Goal: Find specific page/section: Find specific page/section

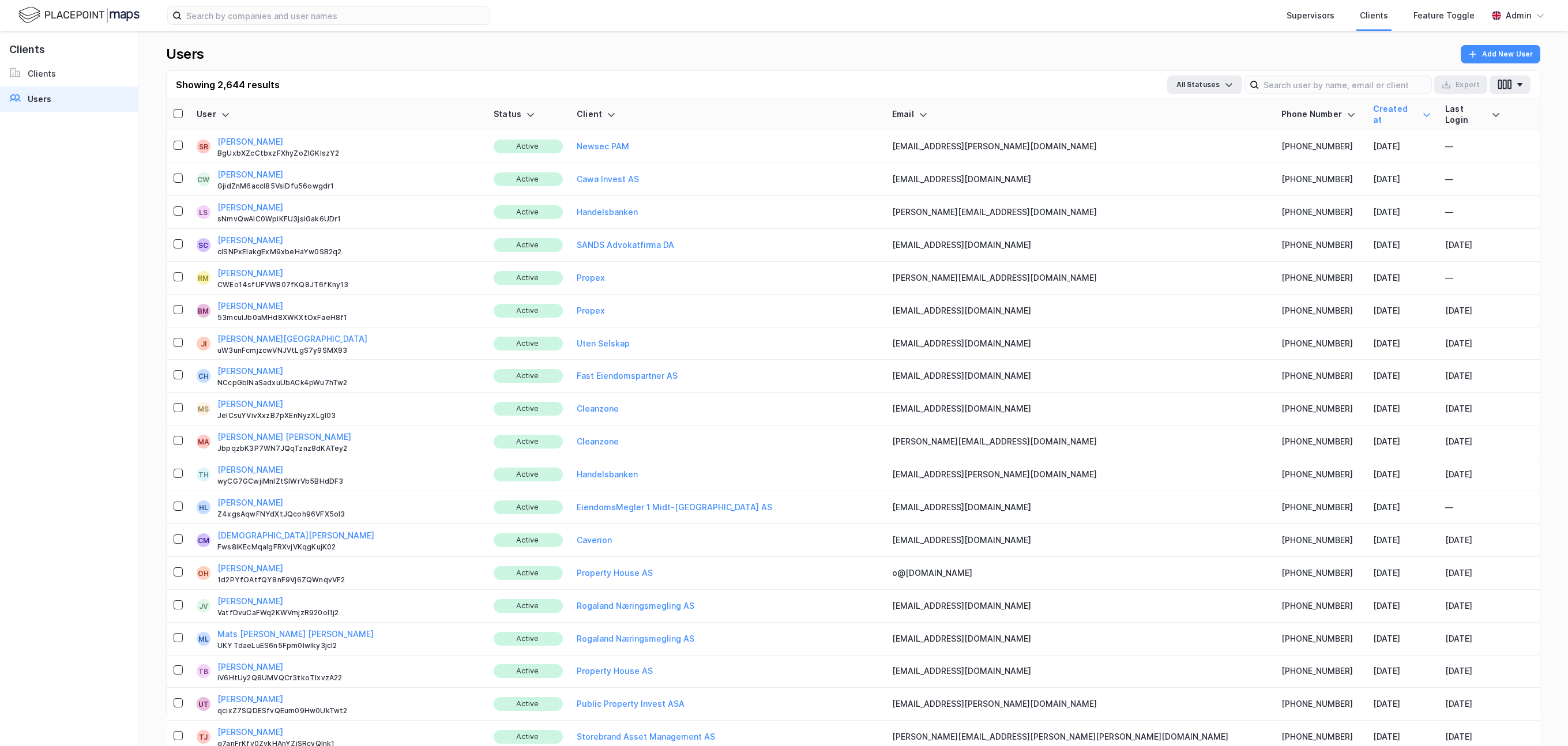
click at [1445, 109] on div "Last Login" at bounding box center [1473, 114] width 55 height 22
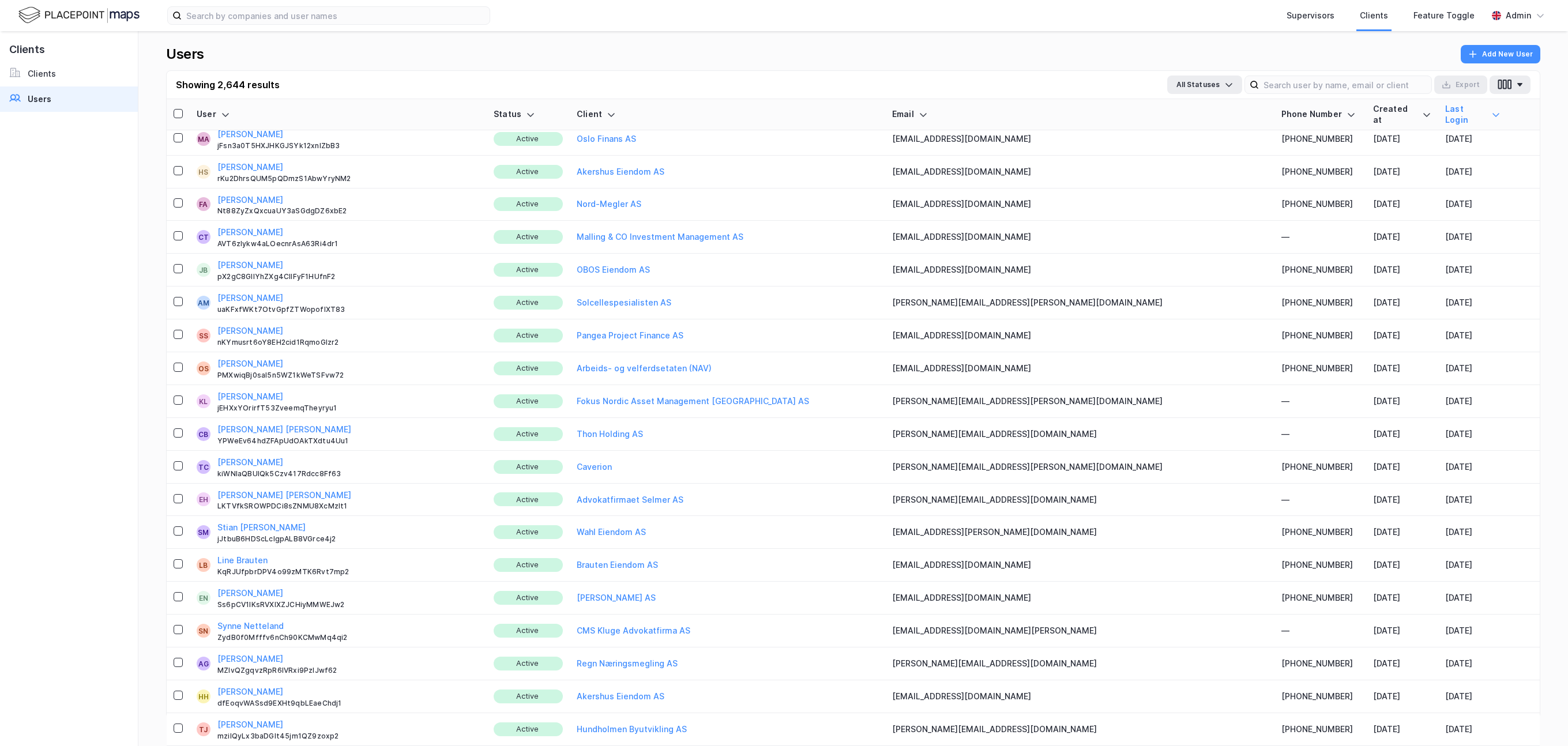
scroll to position [762, 0]
drag, startPoint x: 962, startPoint y: 520, endPoint x: 981, endPoint y: 520, distance: 19.0
click at [981, 520] on td "[EMAIL_ADDRESS][PERSON_NAME][DOMAIN_NAME]" at bounding box center [1080, 532] width 390 height 33
